Goal: Task Accomplishment & Management: Use online tool/utility

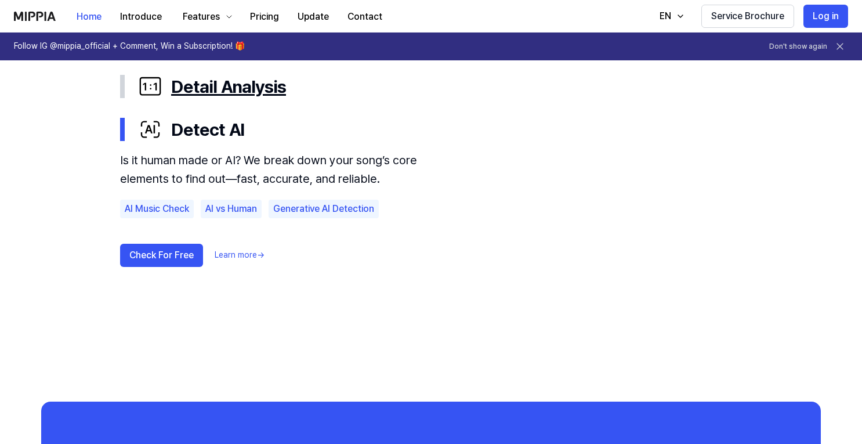
scroll to position [664, 0]
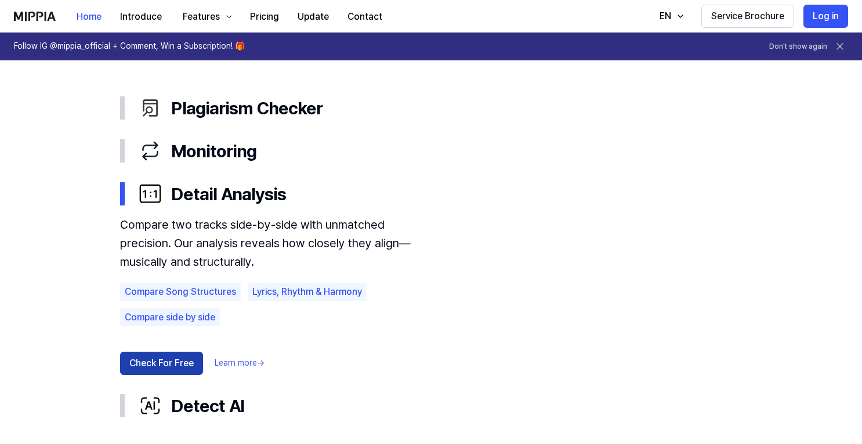
click at [168, 370] on button "Check For Free" at bounding box center [161, 362] width 83 height 23
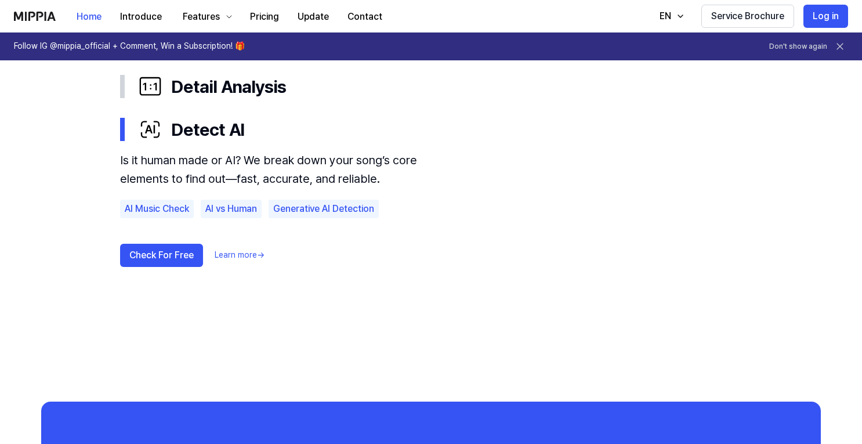
scroll to position [563, 0]
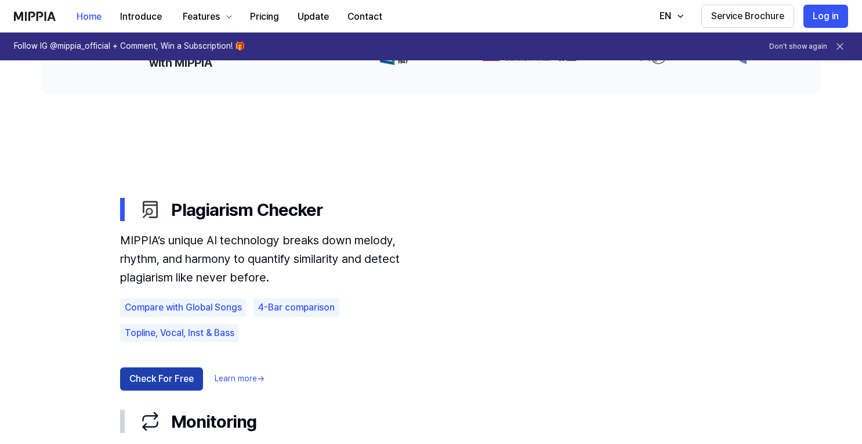
click at [177, 383] on button "Check For Free" at bounding box center [161, 378] width 83 height 23
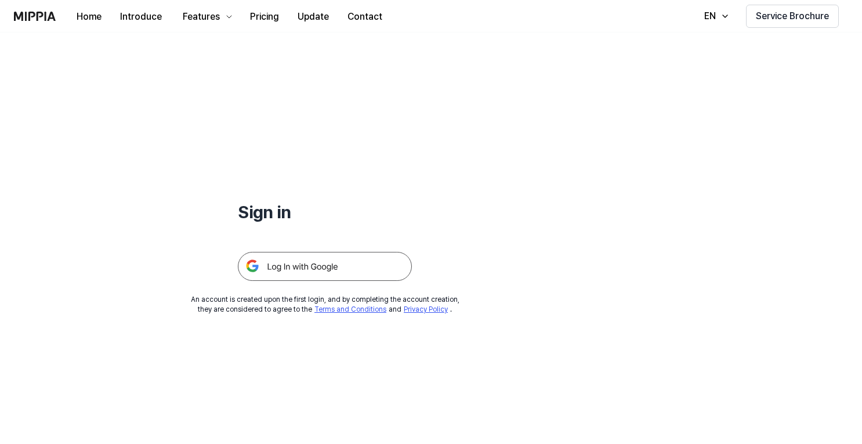
click at [339, 264] on img at bounding box center [325, 266] width 174 height 29
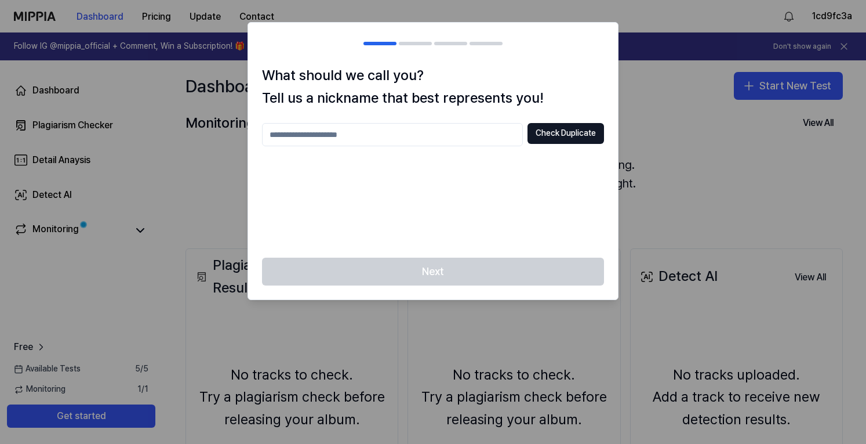
click at [308, 138] on input "text" at bounding box center [392, 134] width 261 height 23
type input "*****"
click at [537, 137] on button "Check Duplicate" at bounding box center [566, 133] width 77 height 21
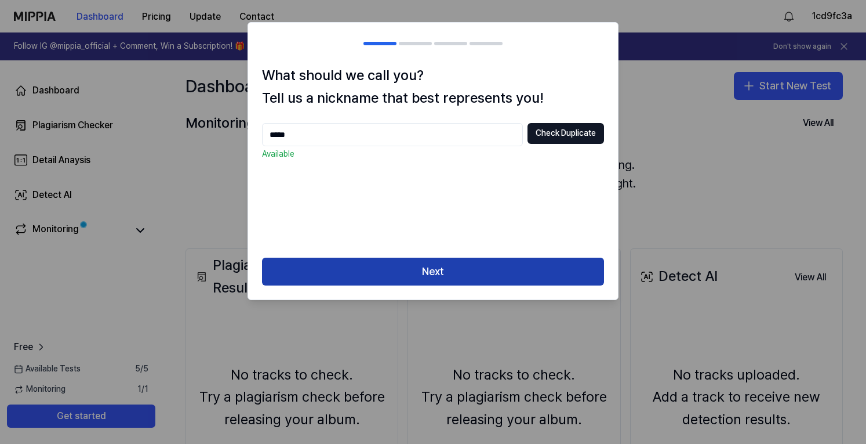
click at [371, 265] on button "Next" at bounding box center [433, 271] width 342 height 28
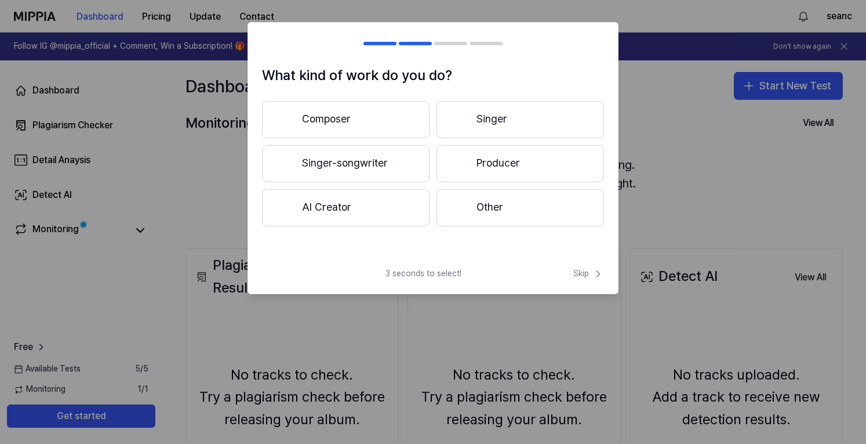
click at [483, 201] on button "Other" at bounding box center [521, 207] width 168 height 37
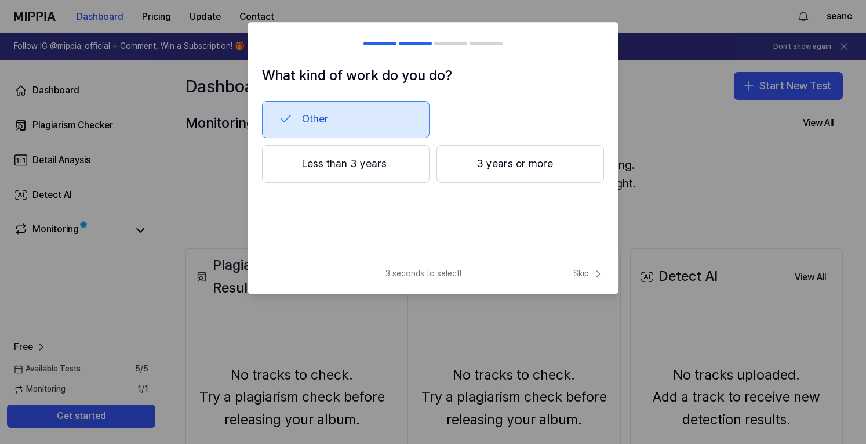
click at [492, 175] on button "3 years or more" at bounding box center [521, 164] width 168 height 38
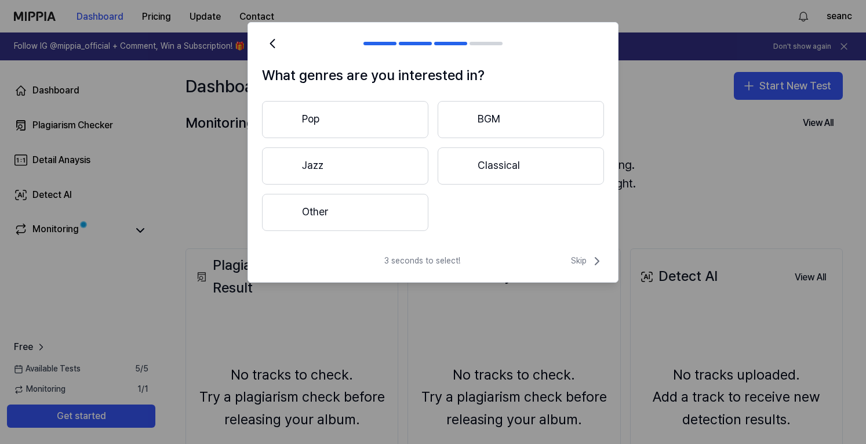
click at [362, 208] on button "Other" at bounding box center [345, 212] width 166 height 37
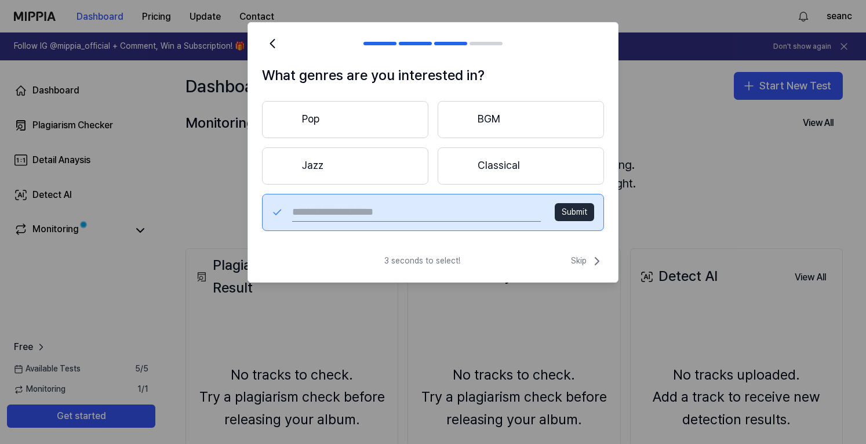
click at [412, 210] on input "text" at bounding box center [416, 212] width 249 height 19
type input "**********"
click at [591, 260] on icon at bounding box center [597, 261] width 14 height 14
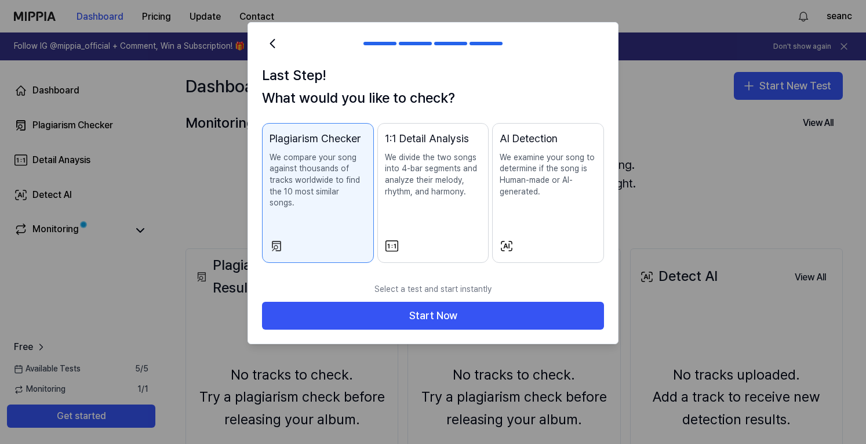
click at [453, 192] on p "We divide the two songs into 4-bar segments and analyze their melody, rhythm, a…" at bounding box center [433, 174] width 97 height 45
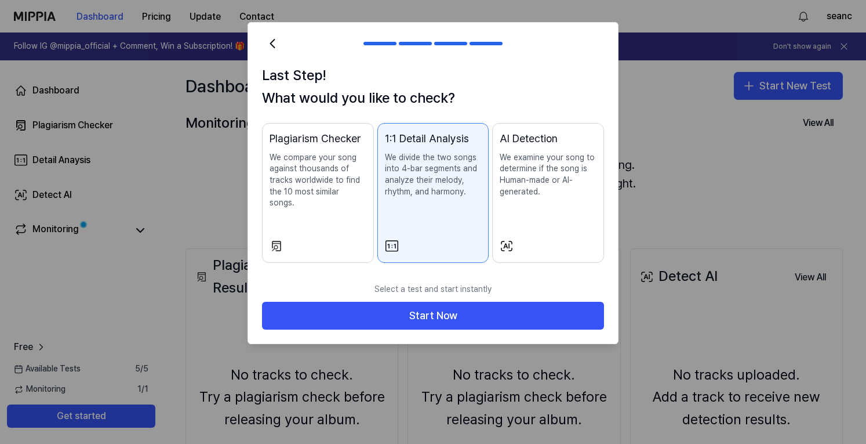
click at [363, 179] on p "We compare your song against thousands of tracks worldwide to find the 10 most …" at bounding box center [318, 180] width 97 height 57
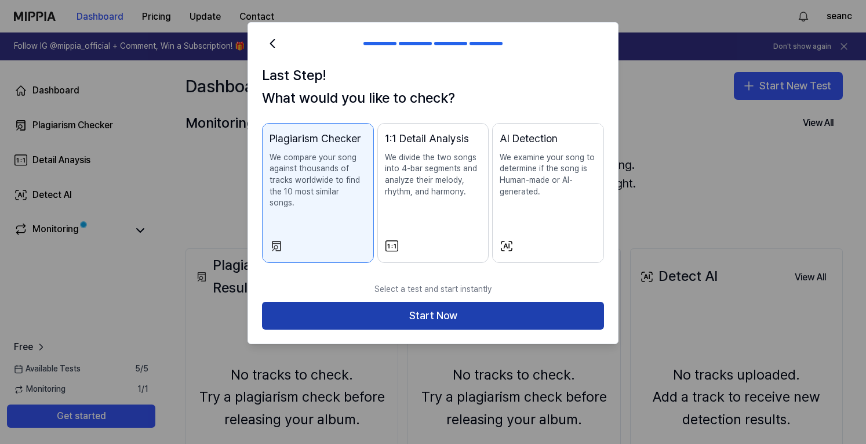
click at [381, 311] on button "Start Now" at bounding box center [433, 315] width 342 height 28
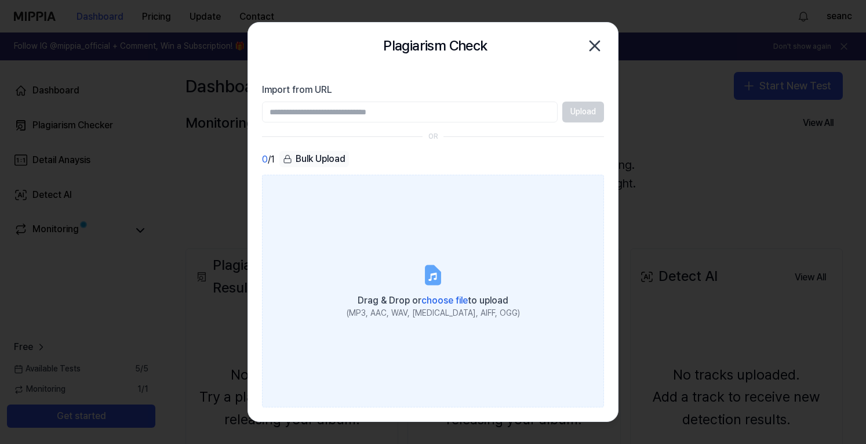
click at [459, 271] on label "Drag & Drop or choose file to upload (MP3, AAC, WAV, FLAC, AIFF, OGG)" at bounding box center [433, 291] width 342 height 232
click at [0, 0] on input "Drag & Drop or choose file to upload (MP3, AAC, WAV, FLAC, AIFF, OGG)" at bounding box center [0, 0] width 0 height 0
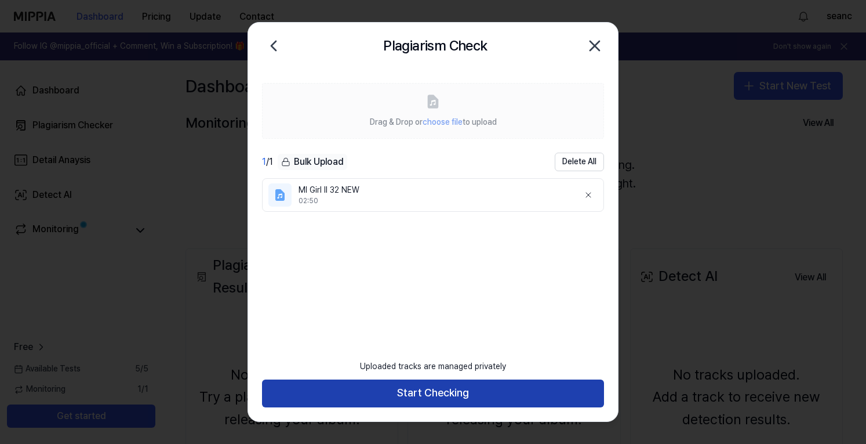
click at [435, 399] on button "Start Checking" at bounding box center [433, 393] width 342 height 28
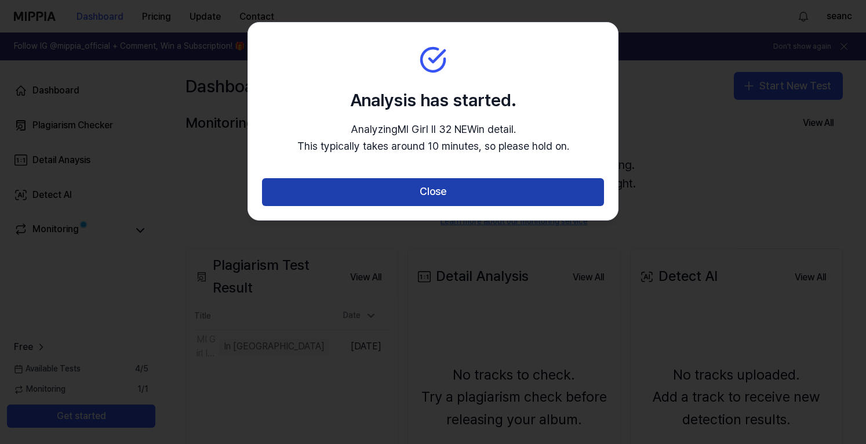
click at [404, 204] on button "Close" at bounding box center [433, 192] width 342 height 28
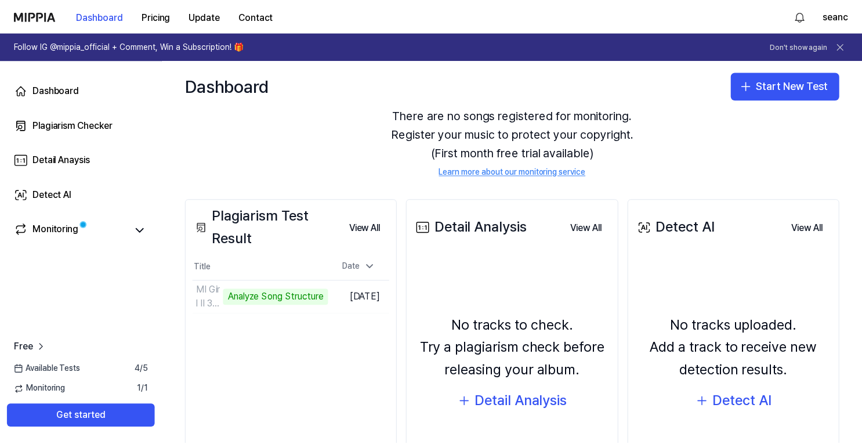
scroll to position [116, 0]
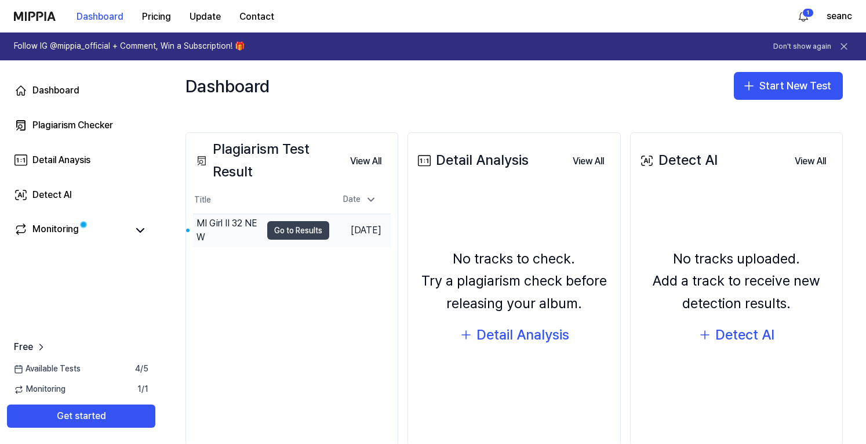
click at [307, 232] on button "Go to Results" at bounding box center [298, 230] width 62 height 19
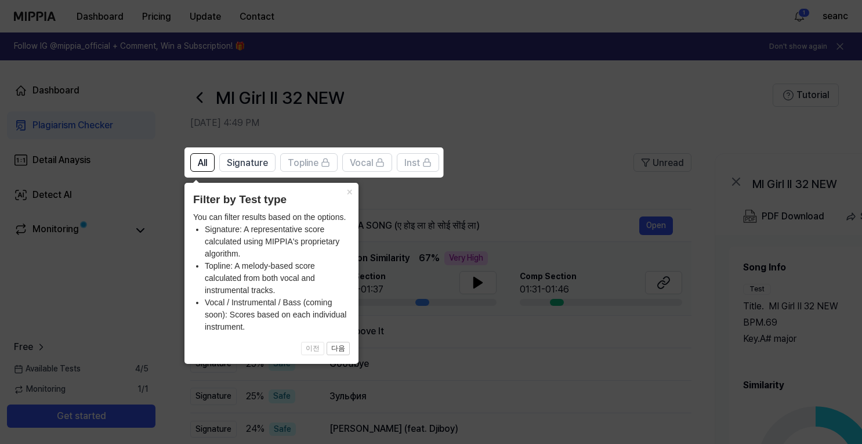
click at [566, 132] on icon at bounding box center [433, 222] width 866 height 444
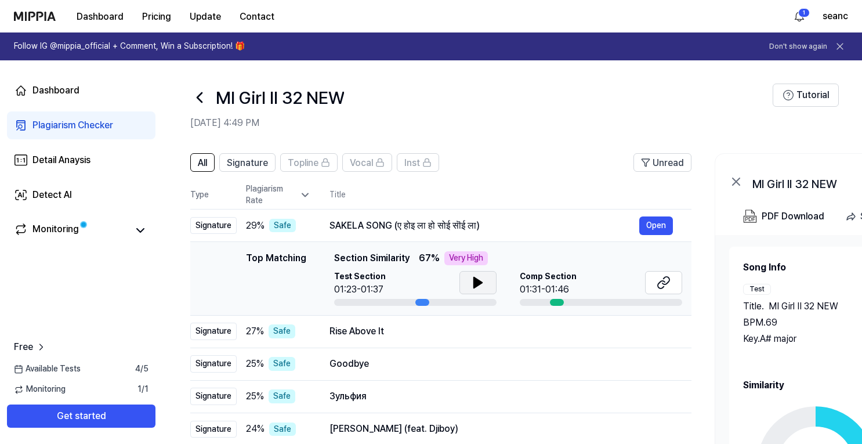
click at [477, 285] on icon at bounding box center [478, 282] width 8 height 10
click at [477, 285] on icon at bounding box center [478, 282] width 14 height 14
click at [659, 288] on icon at bounding box center [663, 282] width 14 height 14
click at [481, 286] on icon at bounding box center [478, 282] width 14 height 14
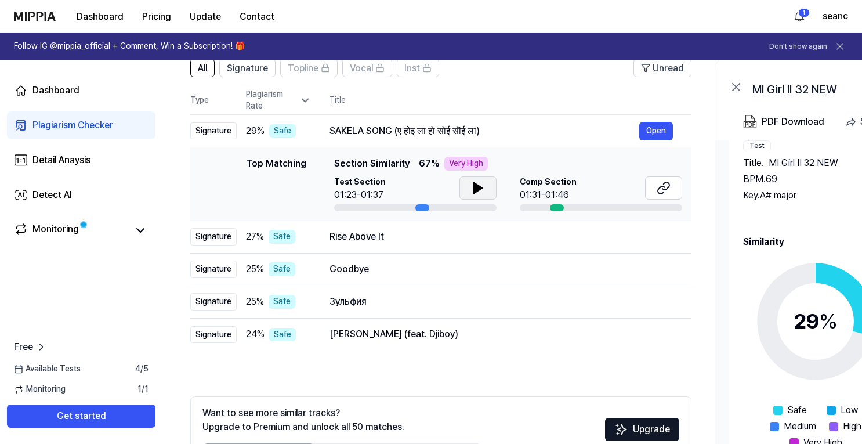
scroll to position [168, 0]
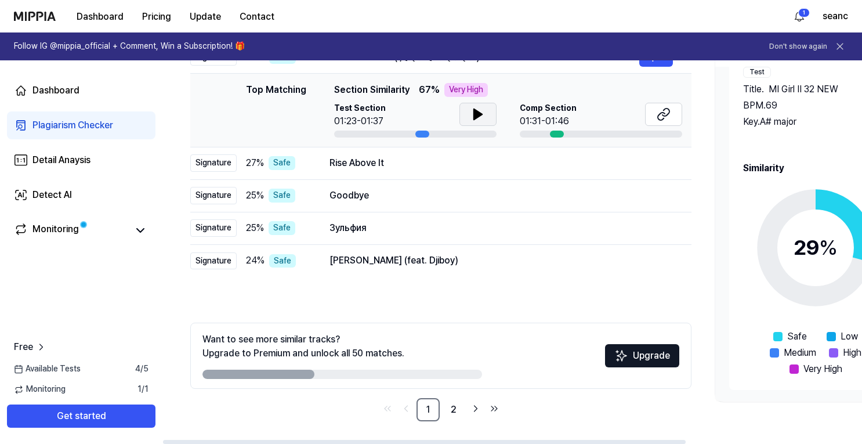
click at [791, 333] on span "Safe" at bounding box center [797, 336] width 20 height 14
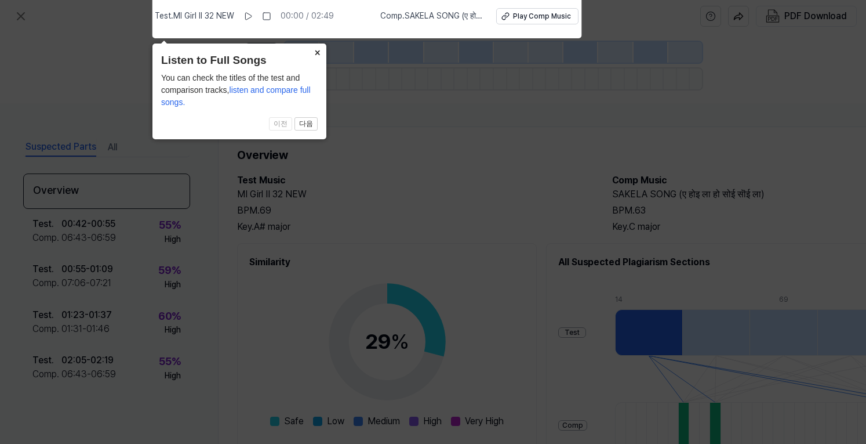
click at [322, 52] on button "×" at bounding box center [317, 51] width 19 height 16
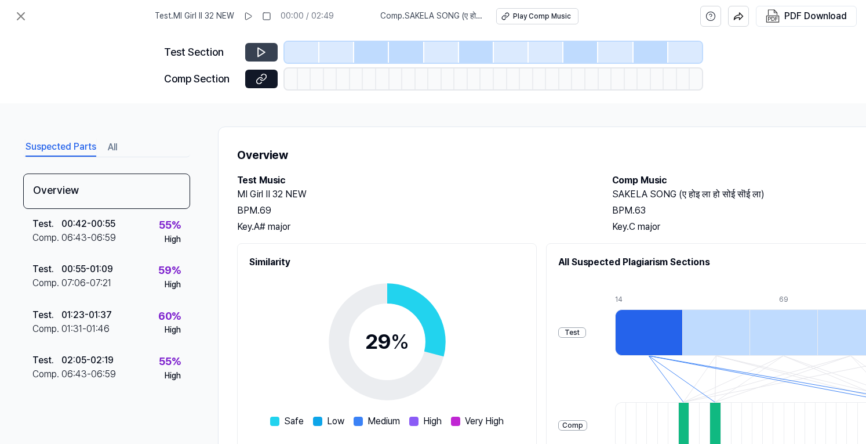
click at [262, 53] on icon at bounding box center [262, 52] width 12 height 12
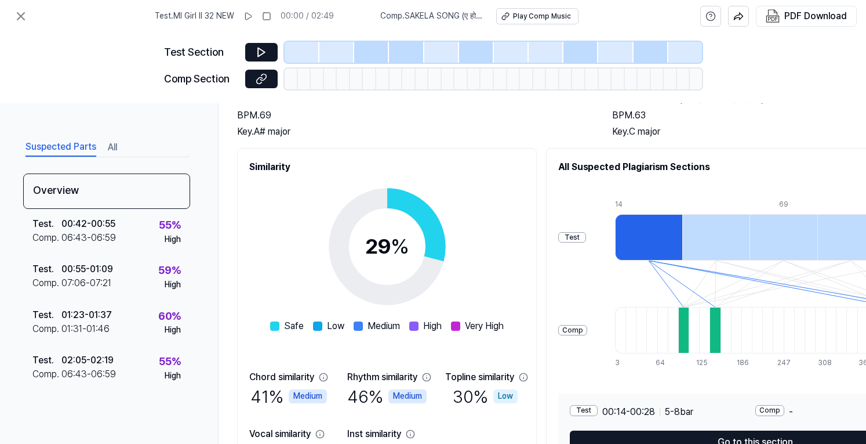
scroll to position [174, 0]
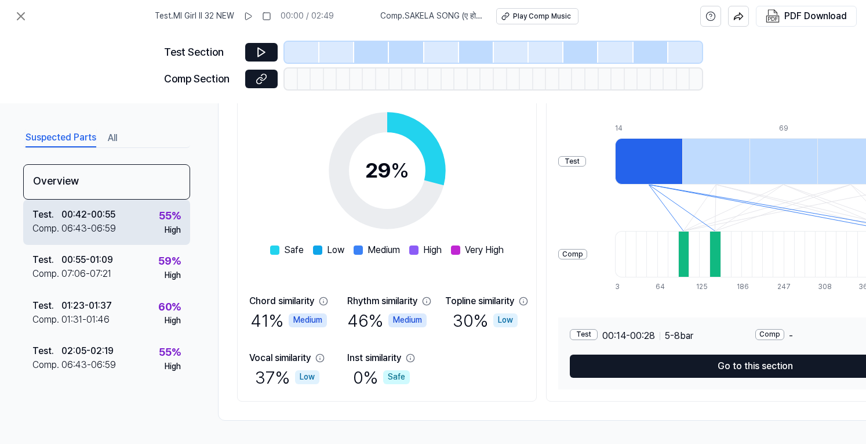
click at [119, 228] on div "Test . 00:42 - 00:55 Comp . 06:43 - 06:59 55 % High" at bounding box center [106, 221] width 167 height 45
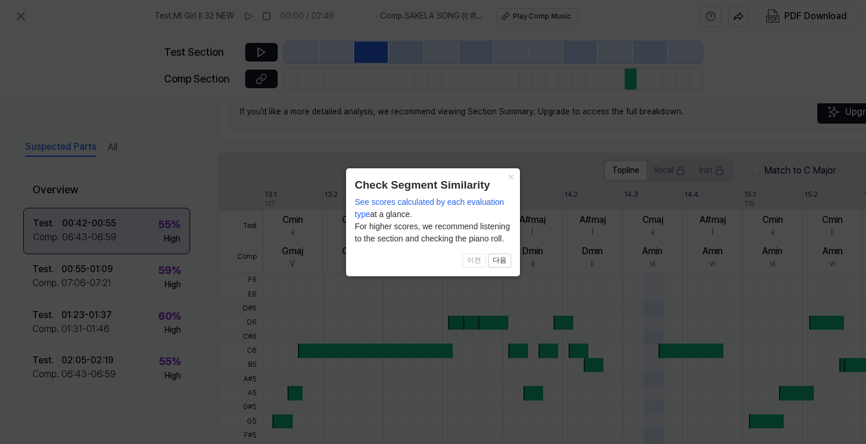
scroll to position [354, 0]
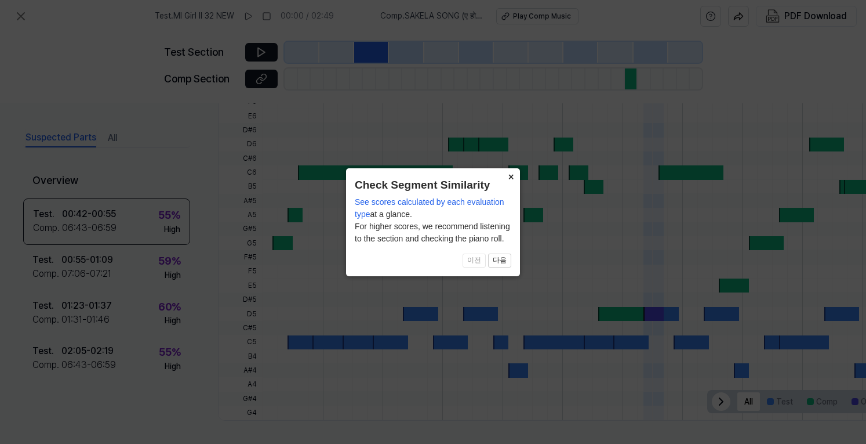
click at [510, 177] on button "×" at bounding box center [511, 176] width 19 height 16
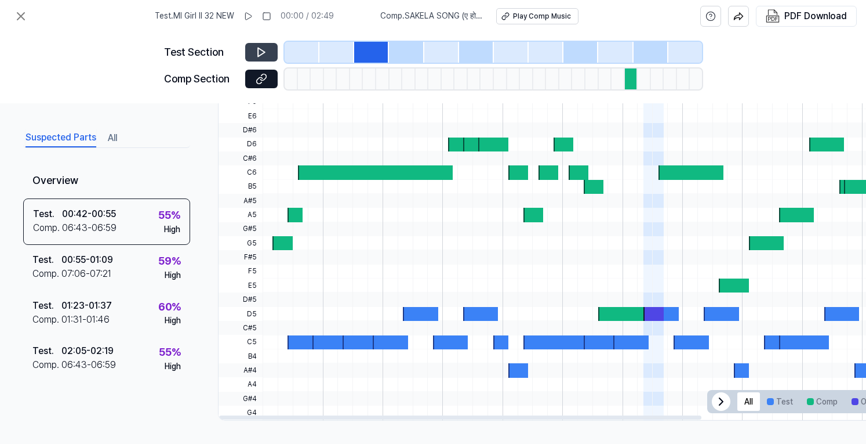
click at [255, 47] on button at bounding box center [261, 52] width 32 height 19
click at [259, 52] on icon at bounding box center [260, 52] width 2 height 8
click at [630, 81] on div at bounding box center [631, 78] width 13 height 21
click at [818, 401] on button "Comp" at bounding box center [822, 401] width 45 height 19
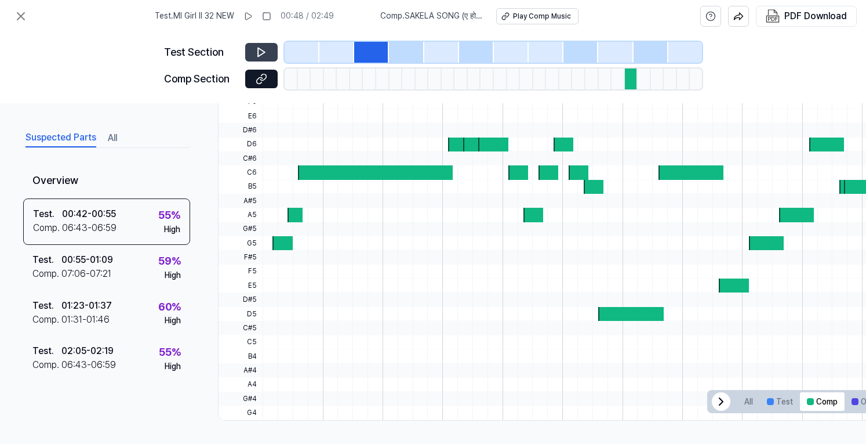
click at [265, 49] on icon at bounding box center [262, 52] width 12 height 12
click at [783, 395] on button "Test" at bounding box center [780, 401] width 40 height 19
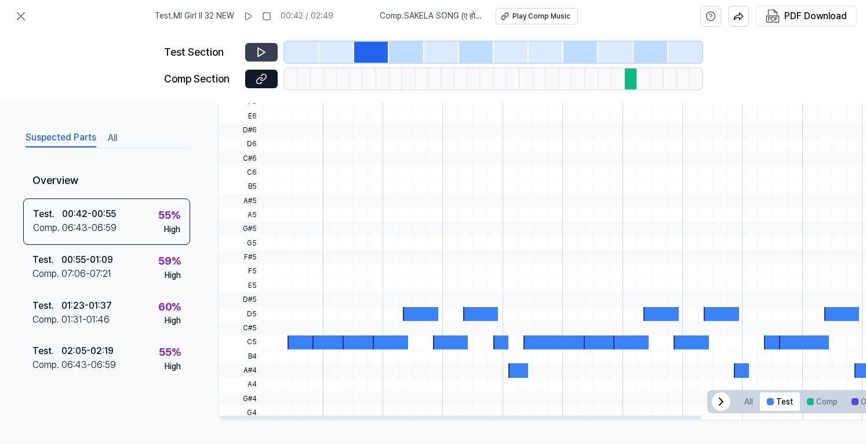
click at [268, 52] on button at bounding box center [261, 52] width 32 height 19
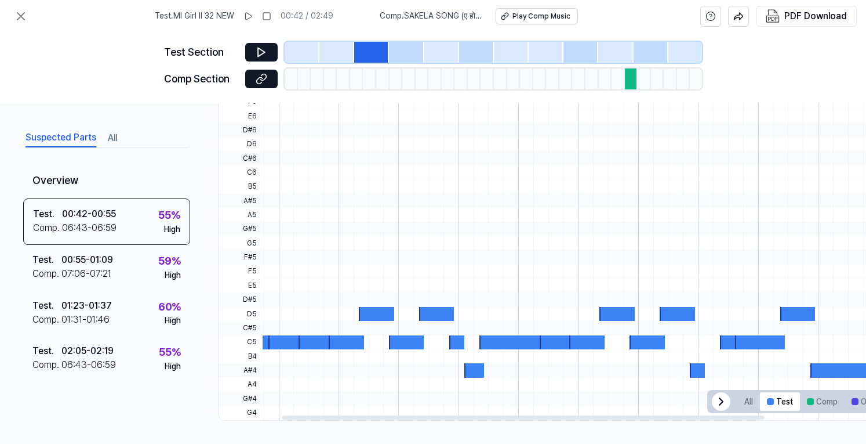
scroll to position [0, 0]
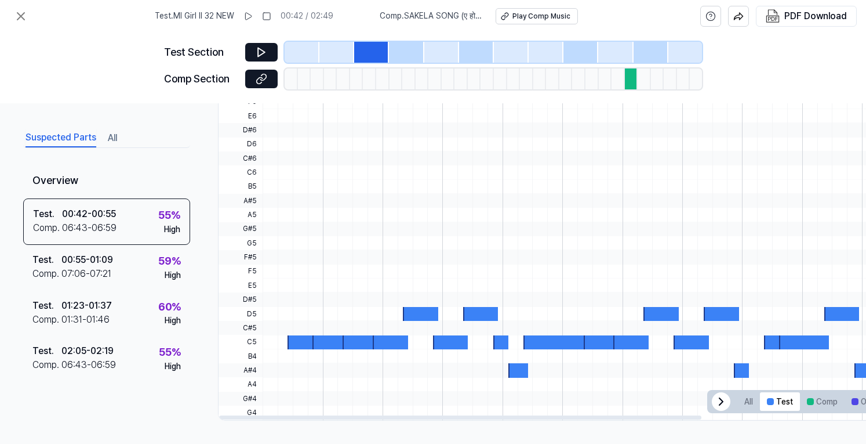
drag, startPoint x: 631, startPoint y: 411, endPoint x: 588, endPoint y: 412, distance: 43.5
click at [588, 415] on div at bounding box center [460, 417] width 482 height 4
click at [553, 20] on div "Play Comp Music" at bounding box center [542, 17] width 58 height 10
click at [17, 23] on icon at bounding box center [21, 16] width 14 height 14
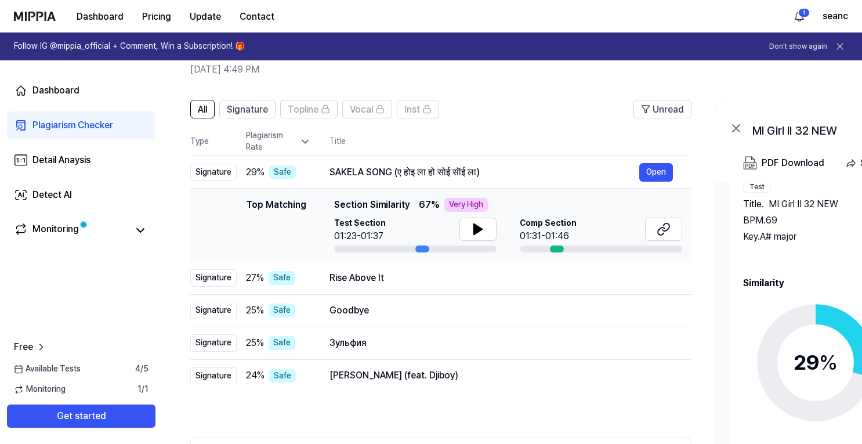
scroll to position [52, 0]
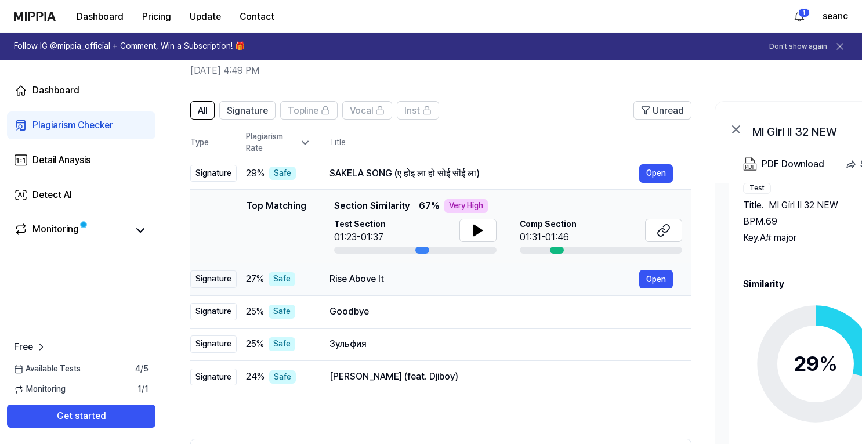
click at [439, 279] on div "Rise Above It" at bounding box center [484, 279] width 310 height 14
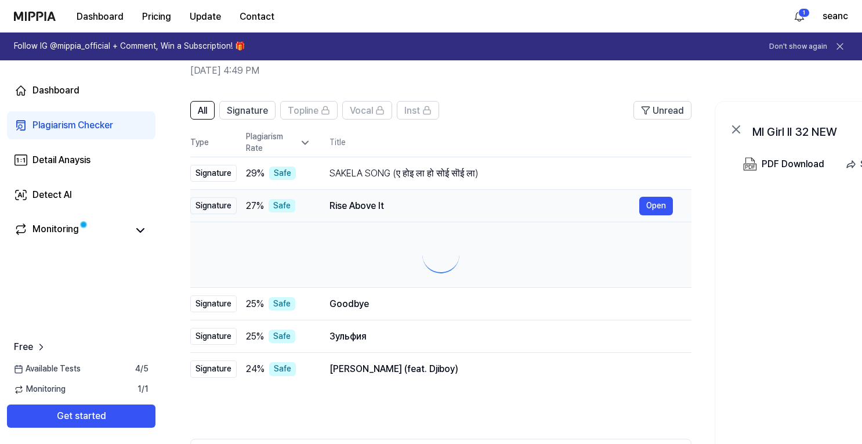
scroll to position [0, 0]
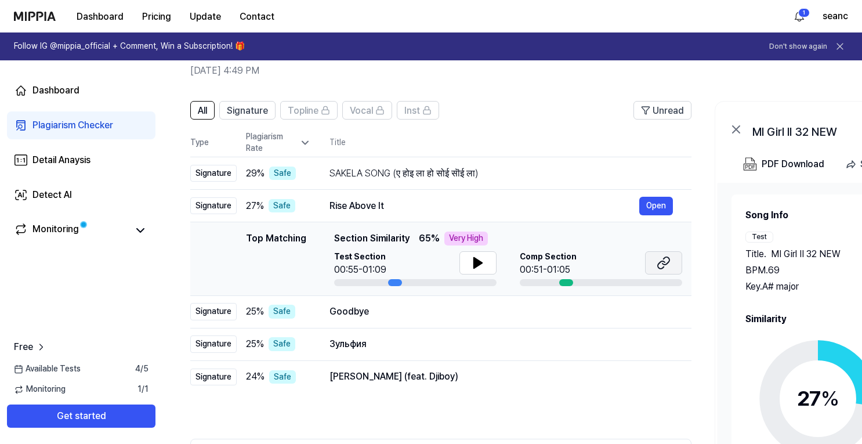
click at [668, 268] on icon at bounding box center [663, 263] width 14 height 14
click at [429, 318] on div "Goodbye Open" at bounding box center [500, 311] width 343 height 19
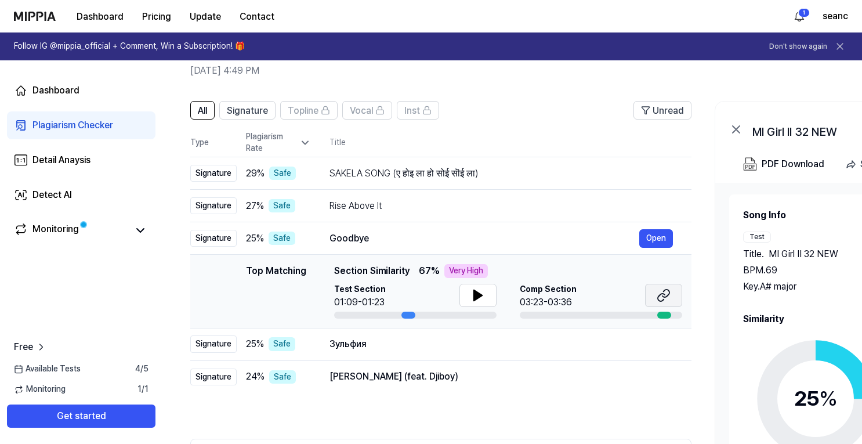
click at [663, 299] on icon at bounding box center [660, 297] width 7 height 8
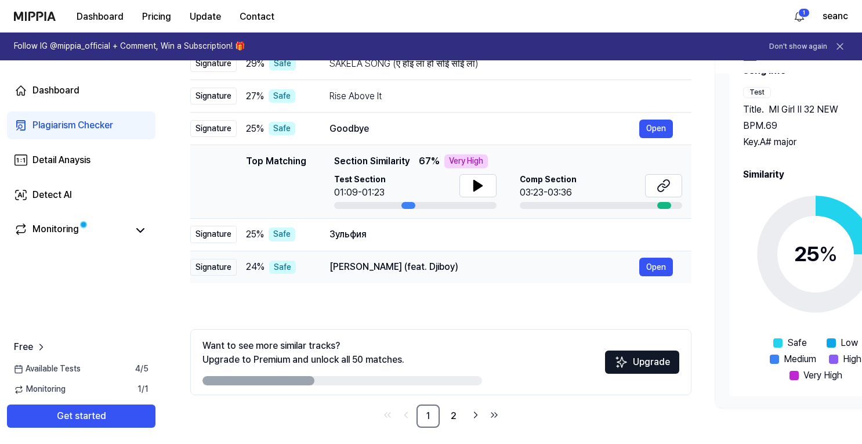
scroll to position [168, 0]
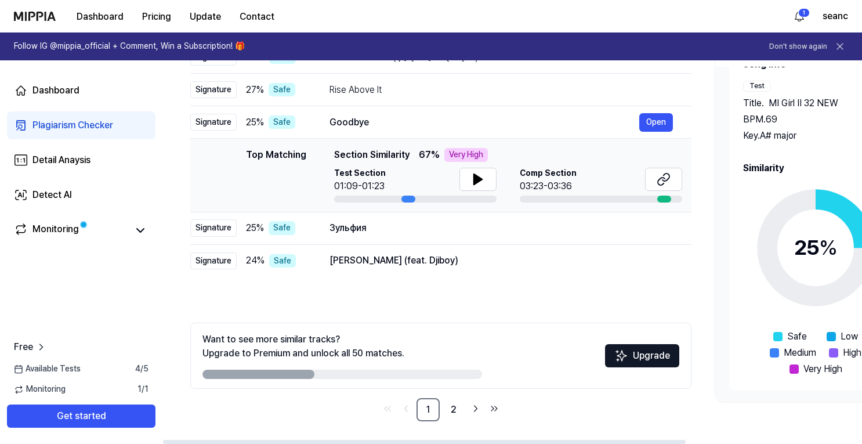
drag, startPoint x: 261, startPoint y: 377, endPoint x: 319, endPoint y: 379, distance: 58.0
click at [323, 379] on div "Want to see more similar tracks? Upgrade to Premium and unlock all 50 matches. …" at bounding box center [440, 355] width 501 height 66
drag, startPoint x: 289, startPoint y: 376, endPoint x: 313, endPoint y: 377, distance: 23.8
click at [313, 377] on div at bounding box center [341, 373] width 279 height 9
drag, startPoint x: 279, startPoint y: 374, endPoint x: 396, endPoint y: 378, distance: 117.2
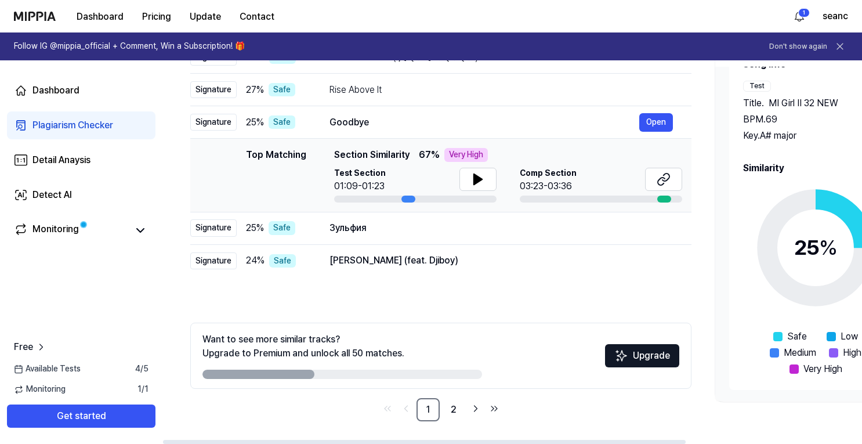
click at [372, 376] on div at bounding box center [341, 373] width 279 height 9
click at [456, 408] on link "2" at bounding box center [453, 409] width 23 height 23
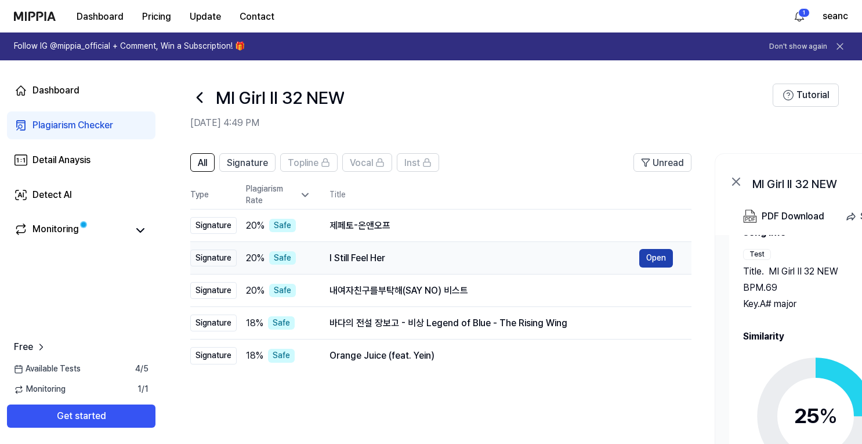
click at [656, 260] on button "Open" at bounding box center [656, 258] width 34 height 19
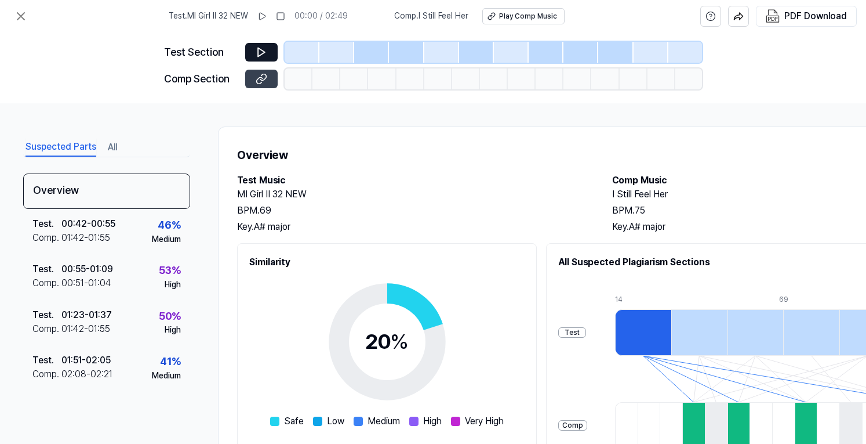
click at [257, 83] on icon at bounding box center [262, 79] width 12 height 12
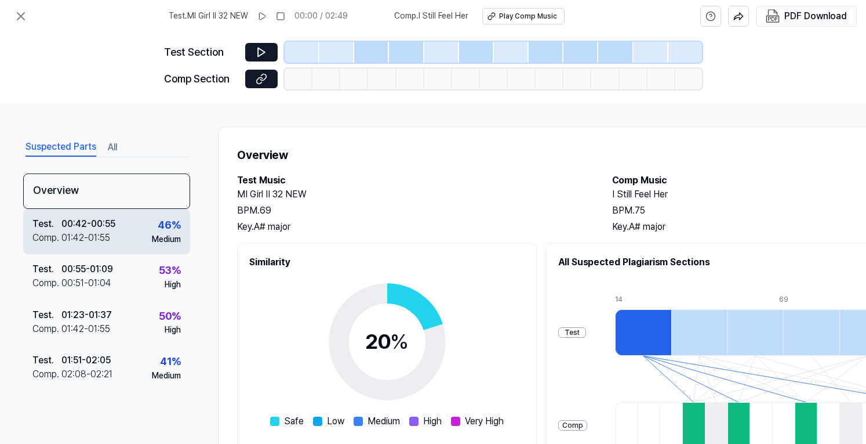
click at [118, 244] on div "Test . 00:42 - 00:55 Comp . 01:42 - 01:55 46 % Medium" at bounding box center [106, 231] width 167 height 45
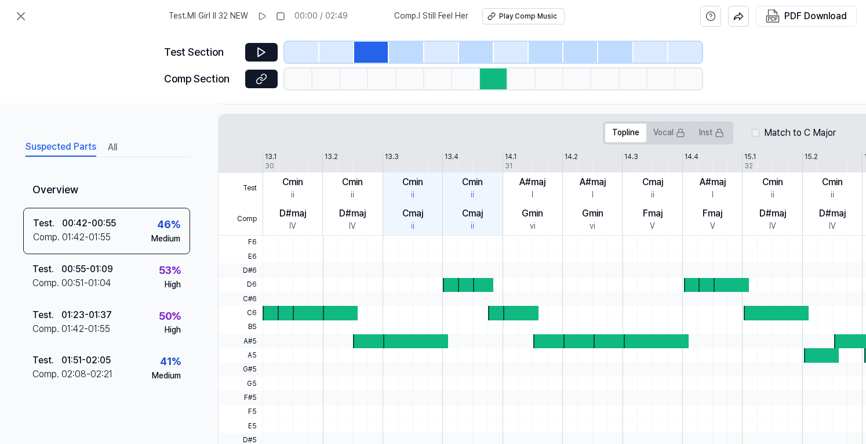
scroll to position [174, 0]
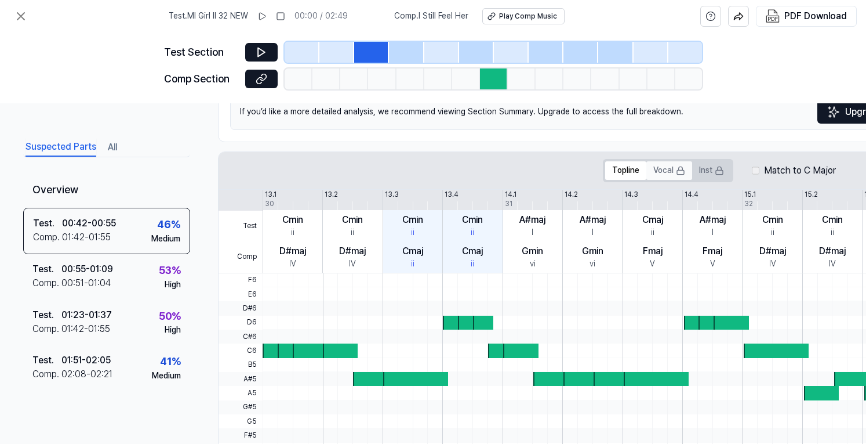
click at [669, 170] on button "Vocal" at bounding box center [669, 170] width 46 height 19
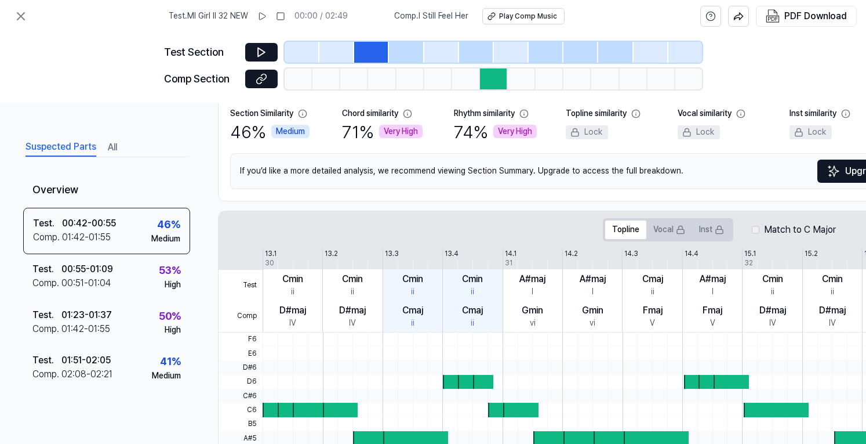
scroll to position [58, 0]
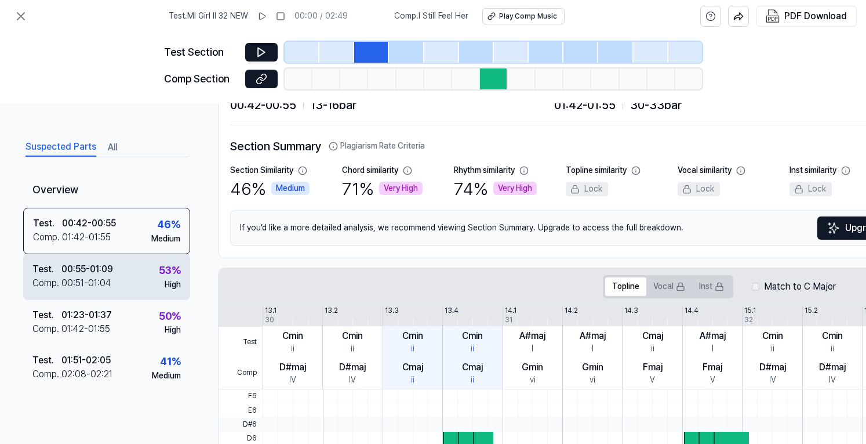
click at [131, 284] on div "Test . 00:55 - 01:09 Comp . 00:51 - 01:04 53 % High" at bounding box center [106, 276] width 167 height 45
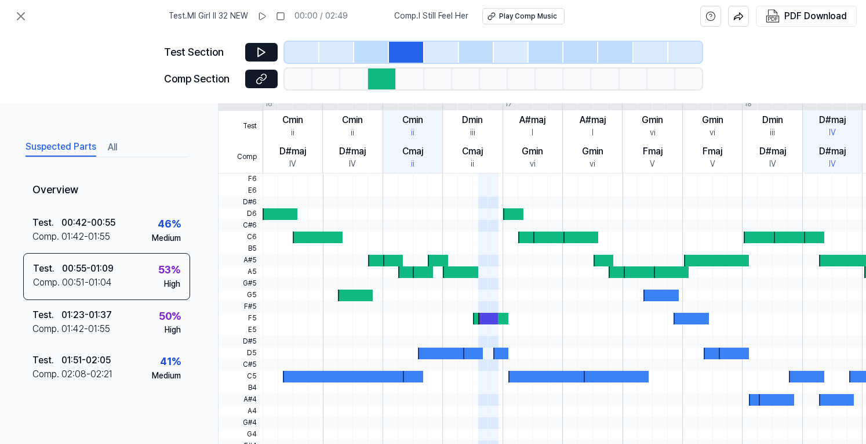
scroll to position [290, 0]
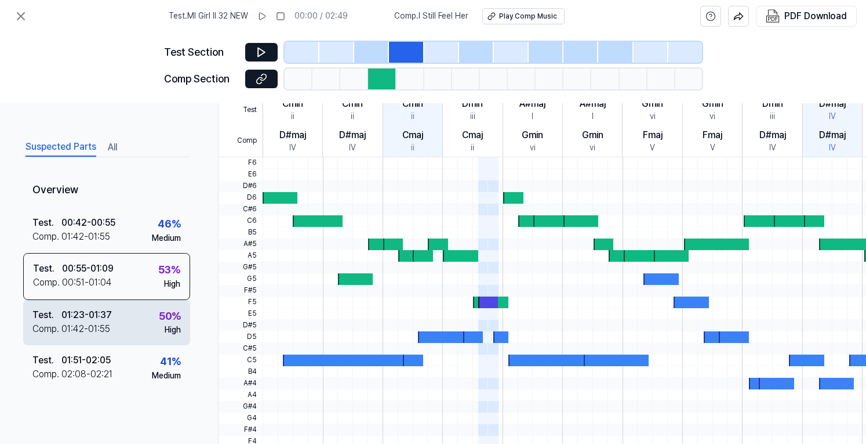
click at [121, 329] on div "Test . 01:23 - 01:37 Comp . 01:42 - 01:55 50 % High" at bounding box center [106, 322] width 167 height 45
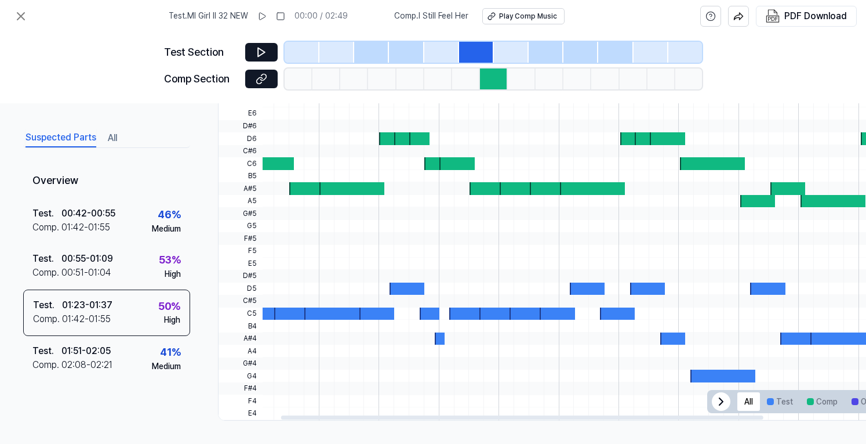
scroll to position [0, 0]
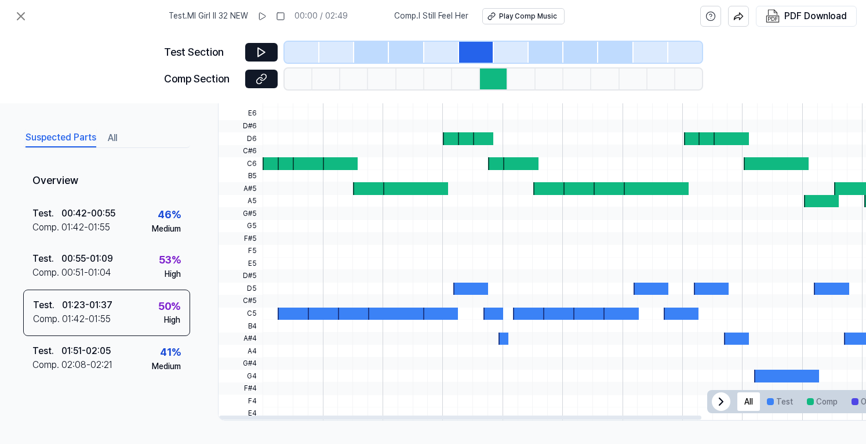
drag, startPoint x: 670, startPoint y: 412, endPoint x: 627, endPoint y: 418, distance: 43.3
click at [629, 415] on div at bounding box center [460, 417] width 482 height 4
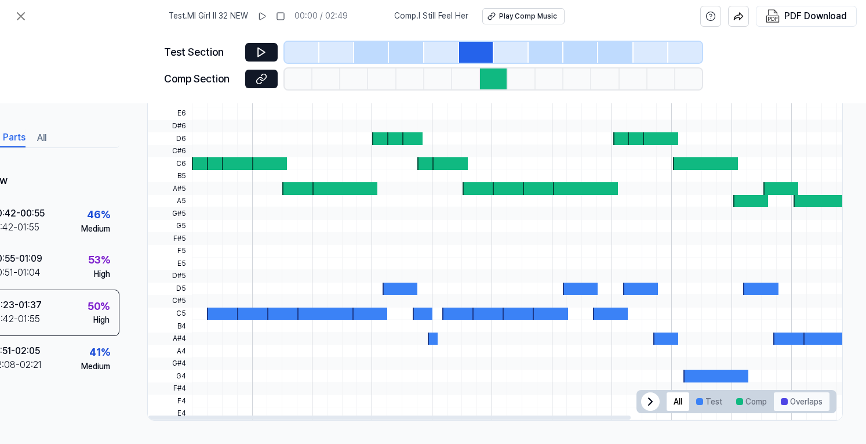
click at [793, 396] on button "Overlaps" at bounding box center [802, 401] width 56 height 19
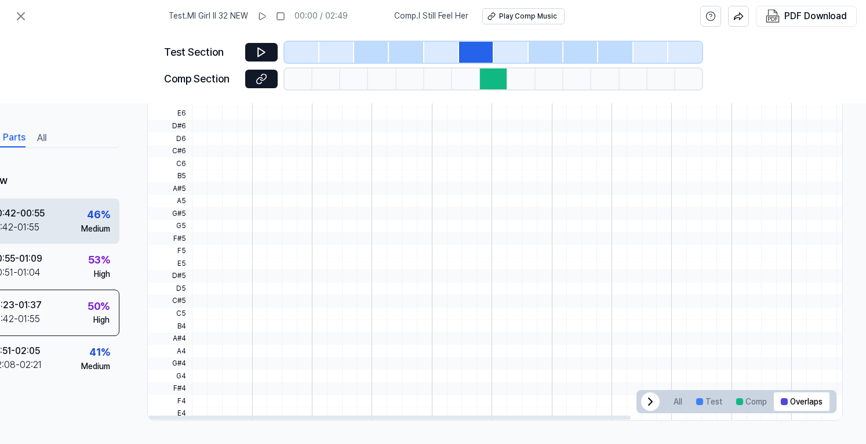
click at [60, 226] on div "Test . 00:42 - 00:55 Comp . 01:42 - 01:55 46 % Medium" at bounding box center [35, 220] width 167 height 45
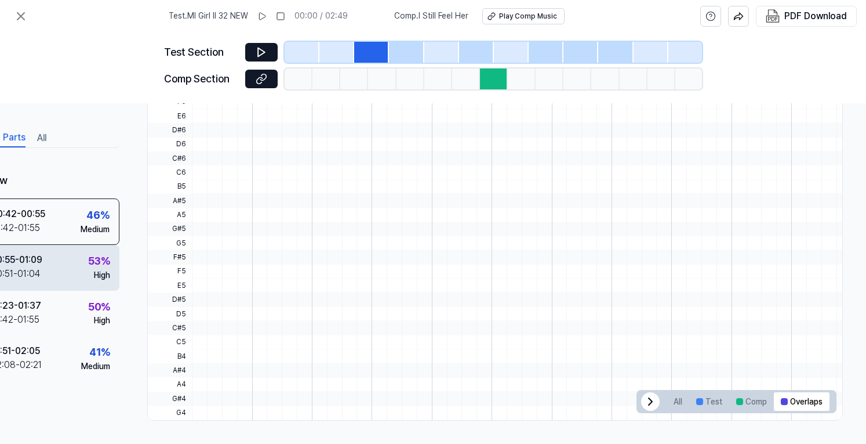
click at [64, 253] on div "Test . 00:55 - 01:09 Comp . 00:51 - 01:04 53 % High" at bounding box center [35, 267] width 167 height 45
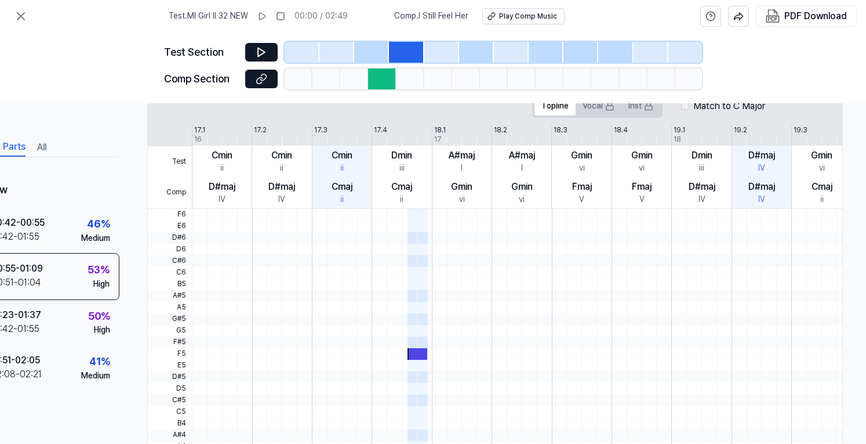
scroll to position [296, 75]
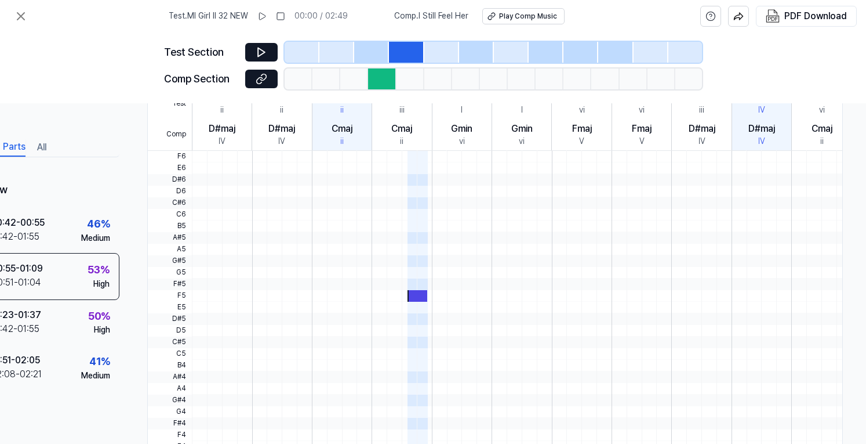
click at [414, 295] on div at bounding box center [418, 296] width 20 height 12
click at [177, 286] on span "F#5" at bounding box center [170, 284] width 44 height 12
click at [178, 291] on span "F5" at bounding box center [170, 296] width 44 height 12
click at [261, 55] on icon at bounding box center [261, 52] width 7 height 9
click at [260, 55] on icon at bounding box center [260, 52] width 2 height 8
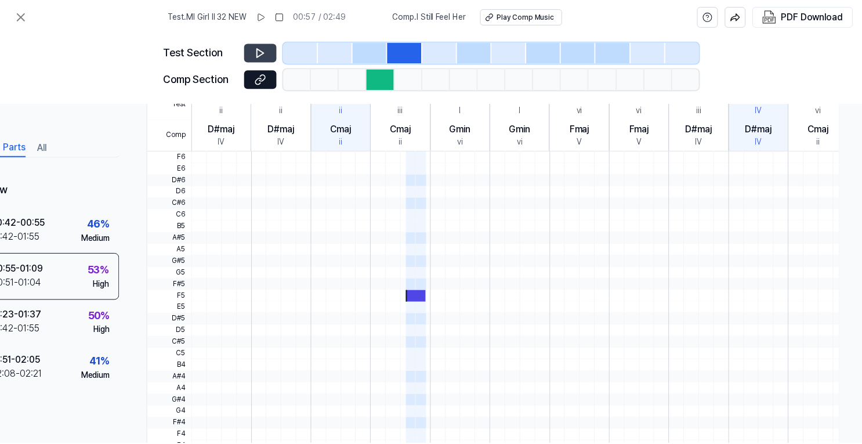
scroll to position [296, 0]
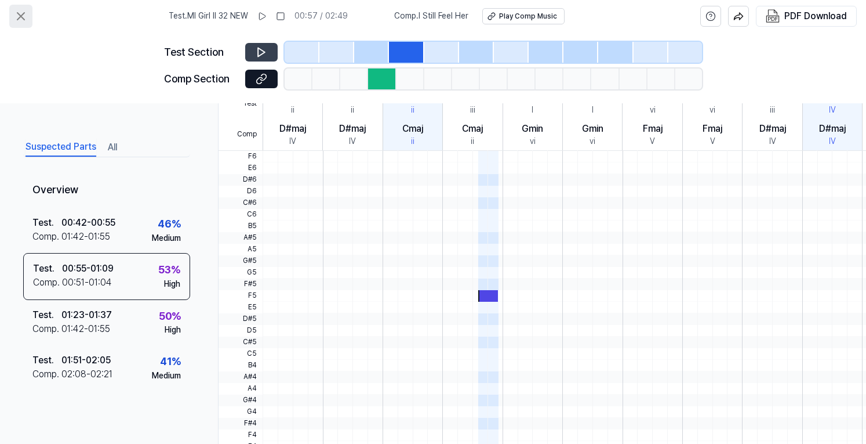
click at [10, 20] on button at bounding box center [20, 16] width 23 height 23
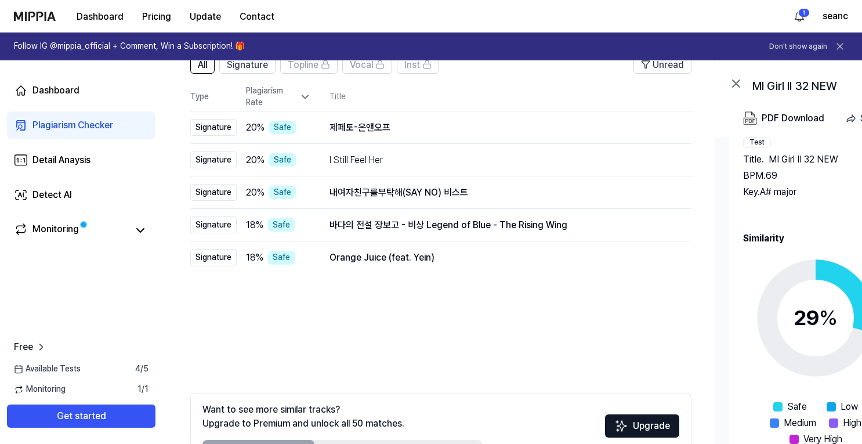
scroll to position [168, 0]
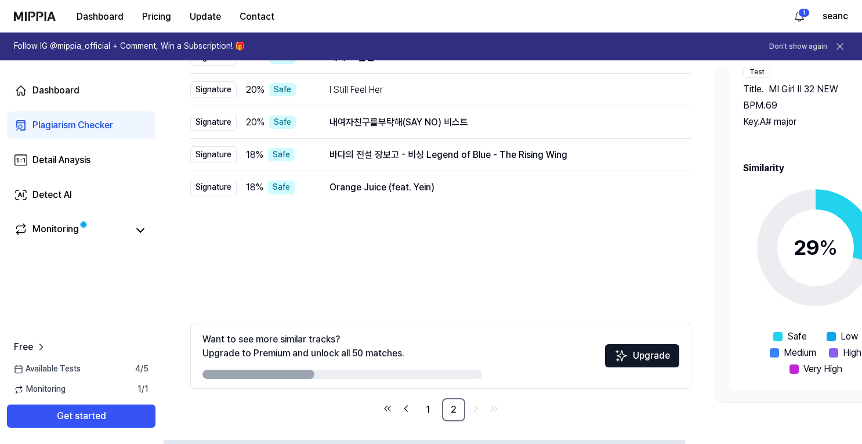
drag, startPoint x: 310, startPoint y: 374, endPoint x: 377, endPoint y: 374, distance: 67.3
click at [399, 373] on div at bounding box center [341, 373] width 279 height 9
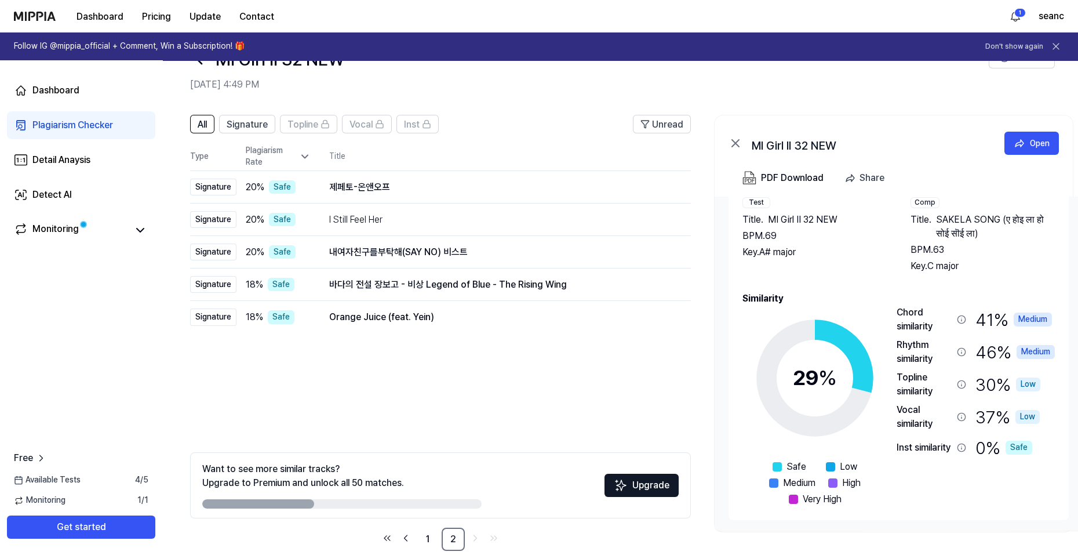
scroll to position [57, 0]
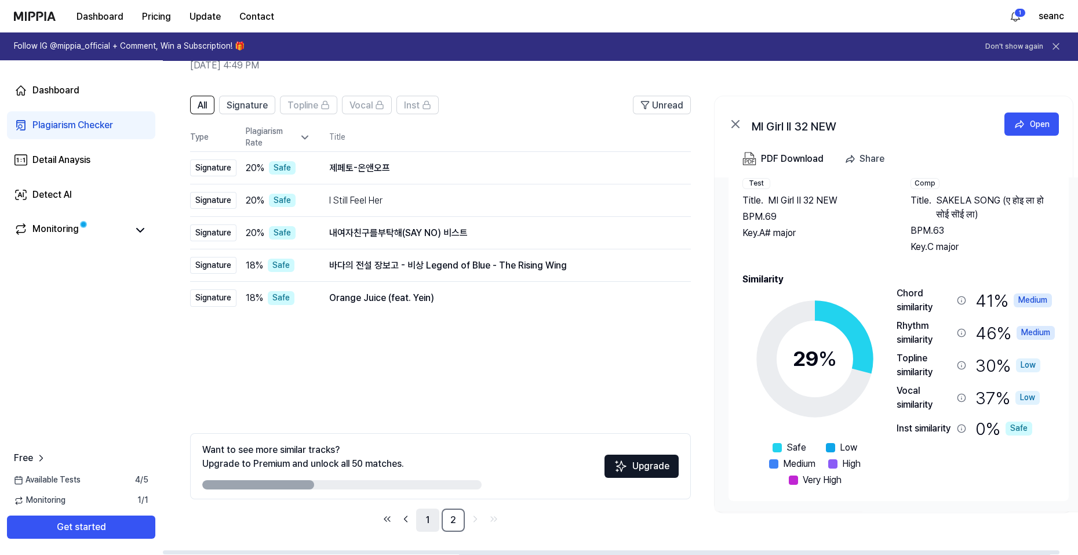
click at [434, 443] on link "1" at bounding box center [427, 519] width 23 height 23
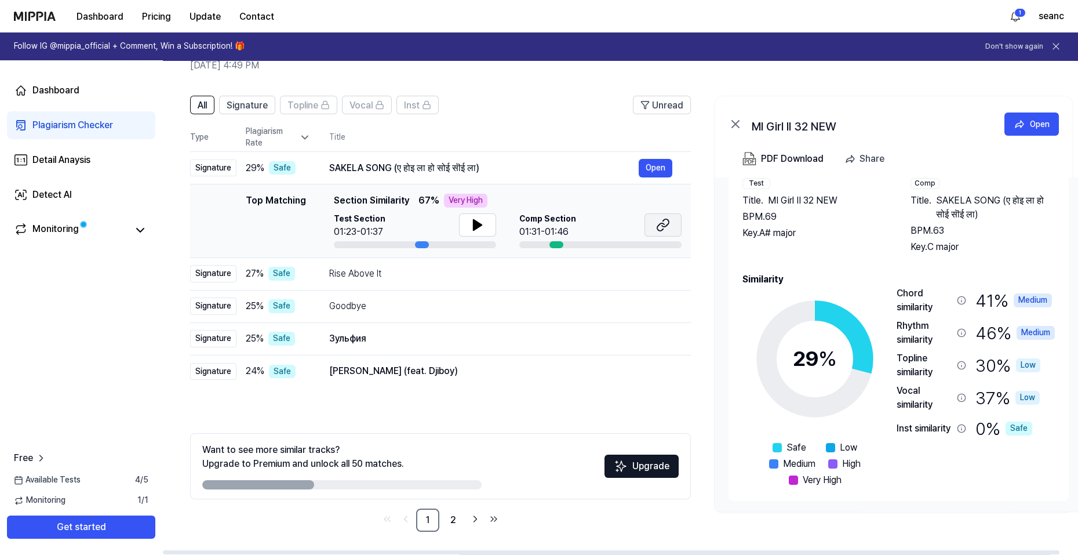
click at [660, 221] on icon at bounding box center [663, 225] width 14 height 14
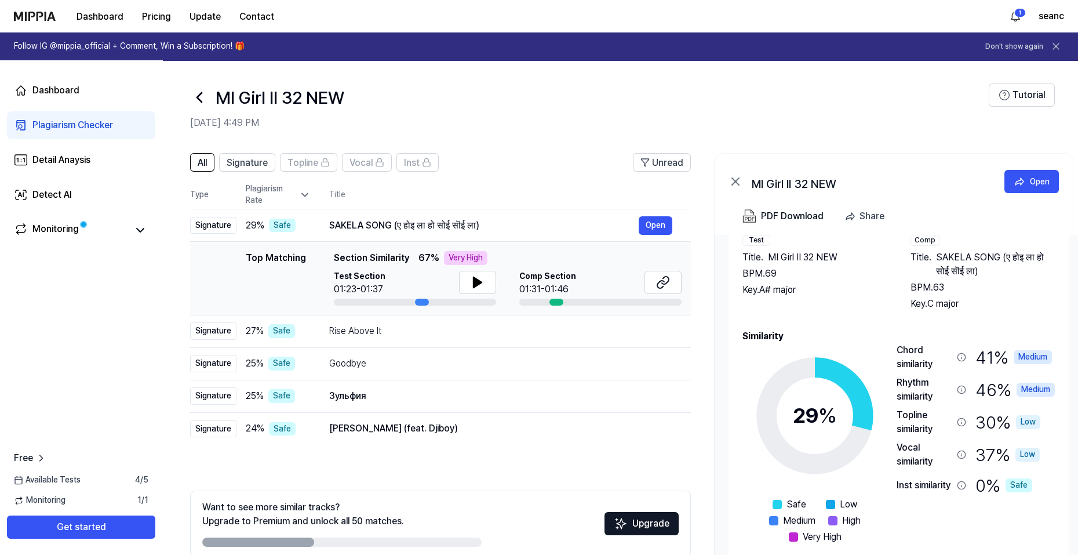
click at [866, 48] on icon at bounding box center [1057, 47] width 12 height 12
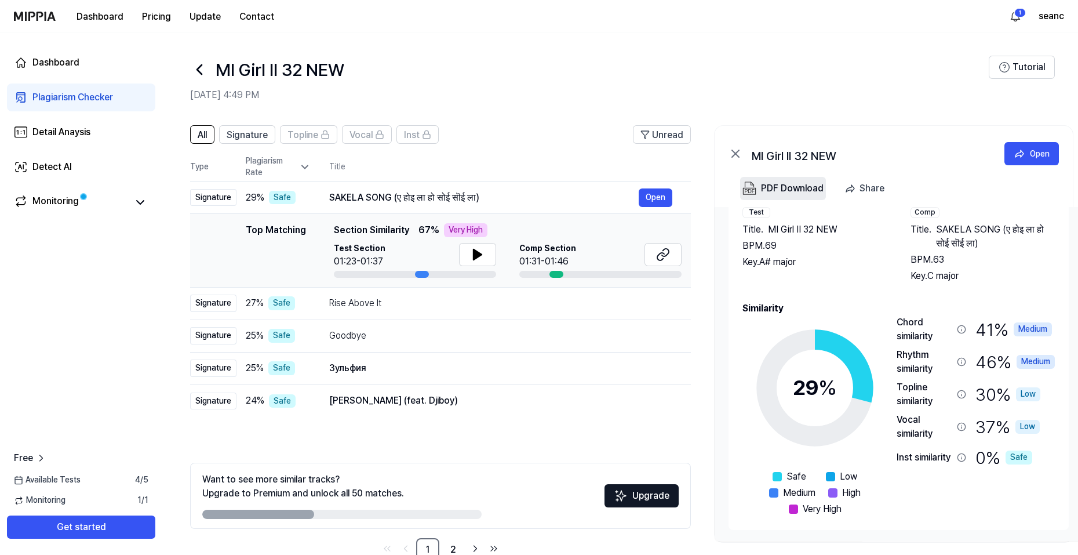
click at [774, 192] on div "PDF Download" at bounding box center [792, 188] width 63 height 15
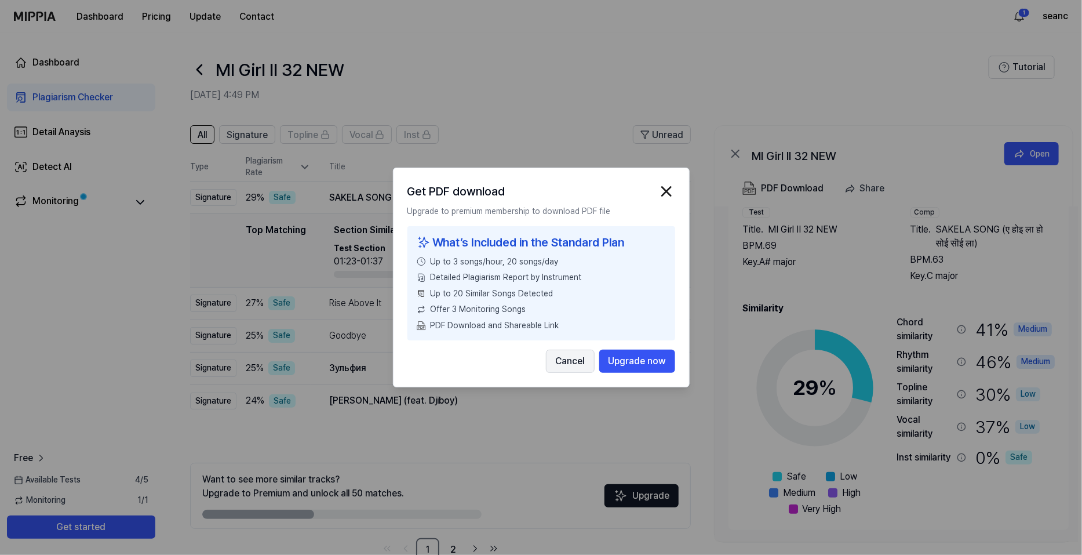
click at [568, 358] on button "Cancel" at bounding box center [570, 361] width 49 height 23
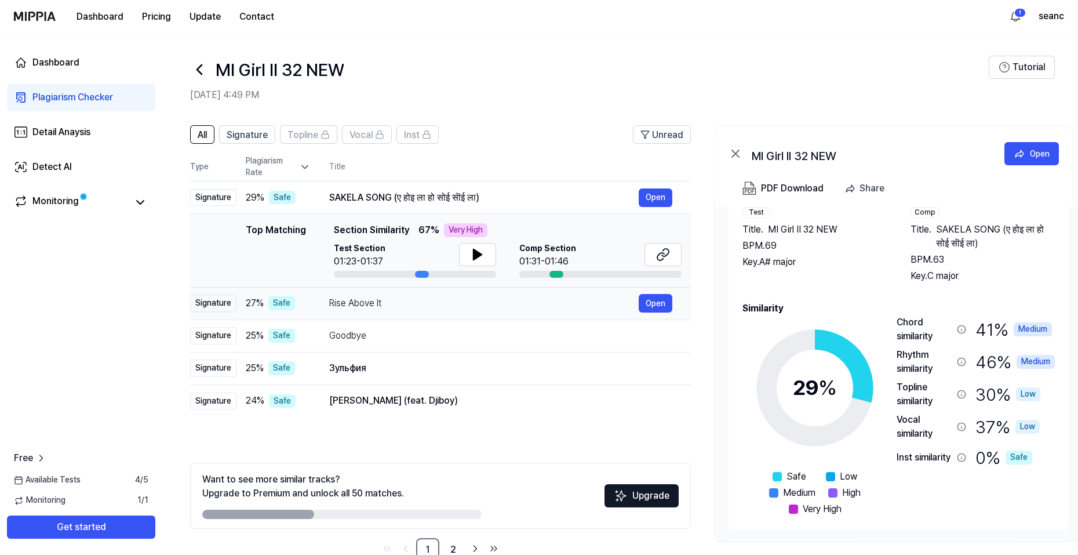
click at [402, 307] on div "Rise Above It" at bounding box center [484, 303] width 310 height 14
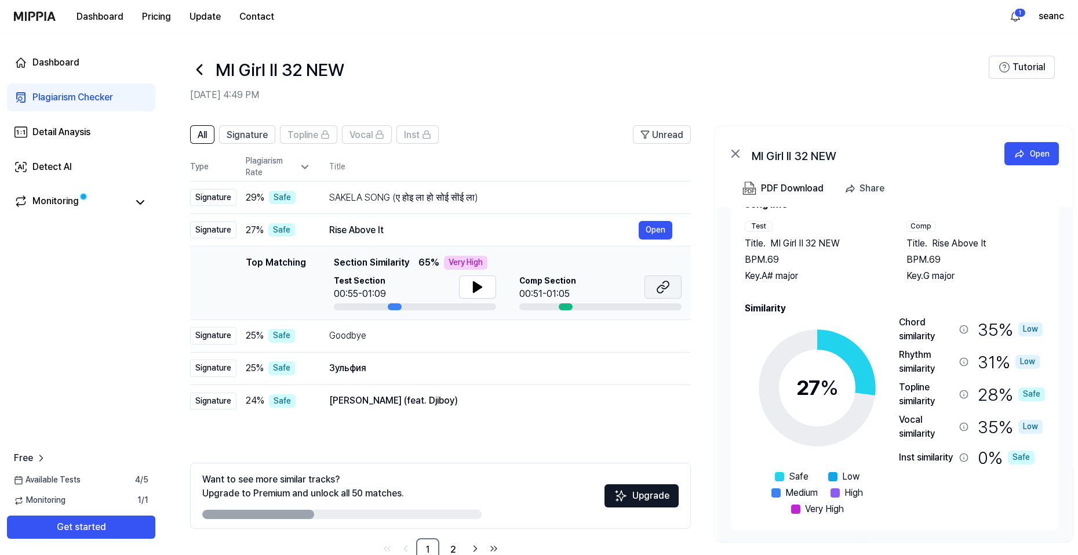
click at [656, 288] on icon at bounding box center [663, 287] width 14 height 14
